Goal: Find specific page/section: Find specific page/section

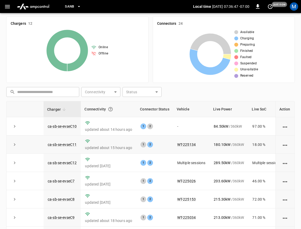
scroll to position [122, 0]
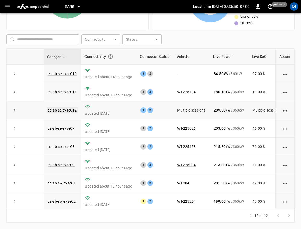
click at [73, 111] on link "ca-sb-se-evseC12" at bounding box center [62, 110] width 31 height 6
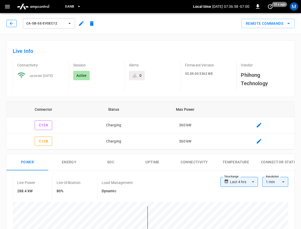
click at [9, 23] on button "button" at bounding box center [11, 23] width 10 height 7
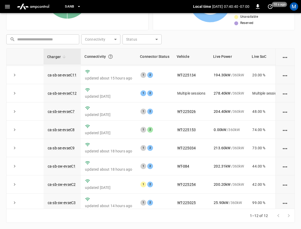
scroll to position [3, 0]
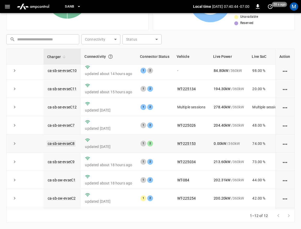
click at [68, 146] on link "ca-sb-se-evseC8" at bounding box center [61, 143] width 29 height 6
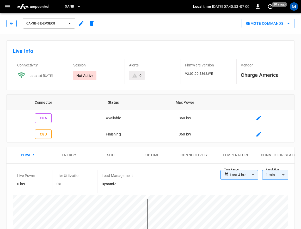
click at [11, 22] on icon "button" at bounding box center [11, 23] width 5 height 5
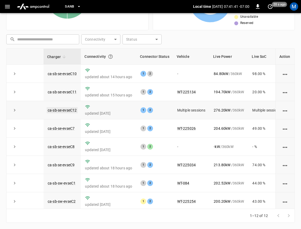
click at [68, 109] on link "ca-sb-se-evseC12" at bounding box center [62, 110] width 31 height 6
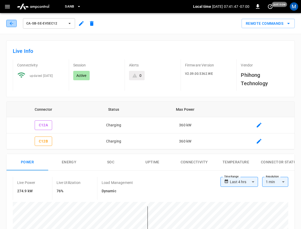
click at [9, 21] on icon "button" at bounding box center [11, 23] width 5 height 5
